Goal: Find specific page/section: Find specific page/section

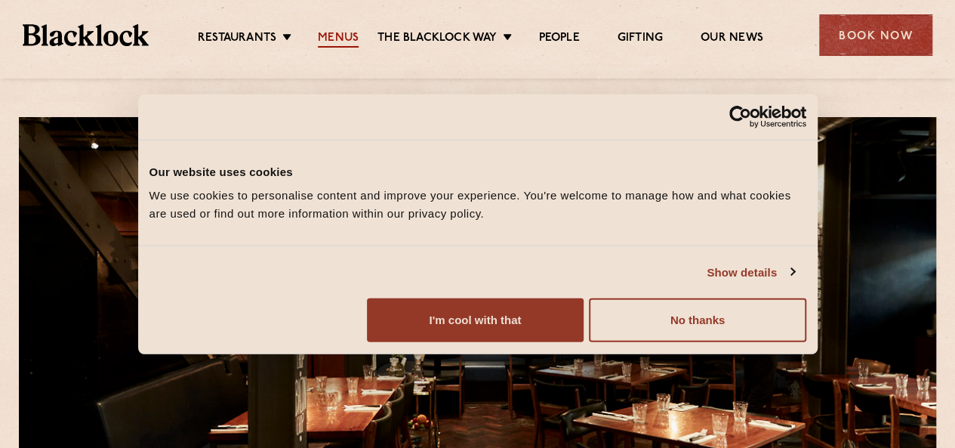
click at [338, 34] on link "Menus" at bounding box center [338, 39] width 41 height 17
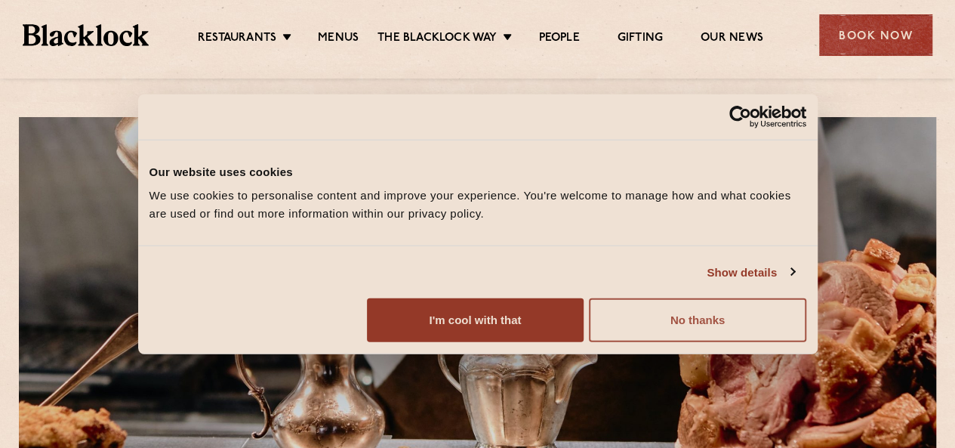
click at [802, 342] on button "No thanks" at bounding box center [697, 320] width 217 height 44
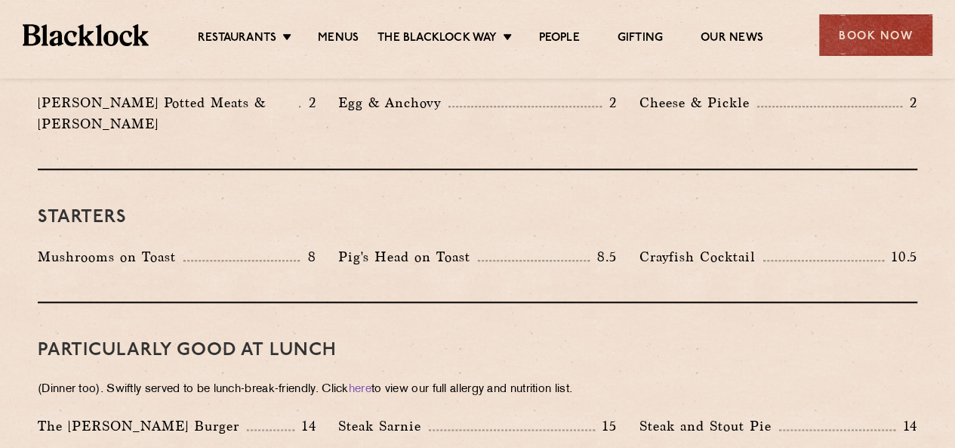
scroll to position [831, 0]
